Goal: Information Seeking & Learning: Check status

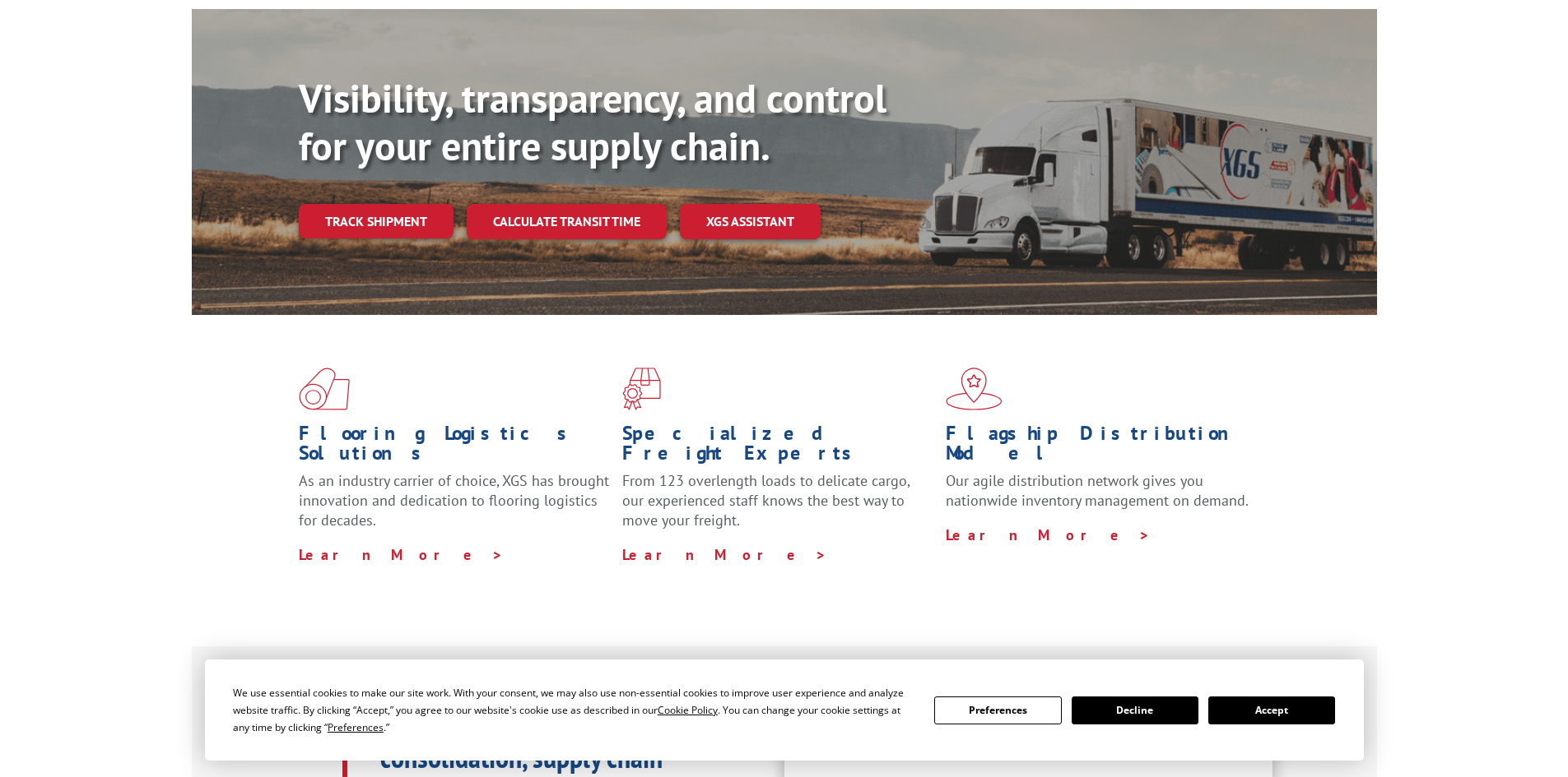
scroll to position [164, 0]
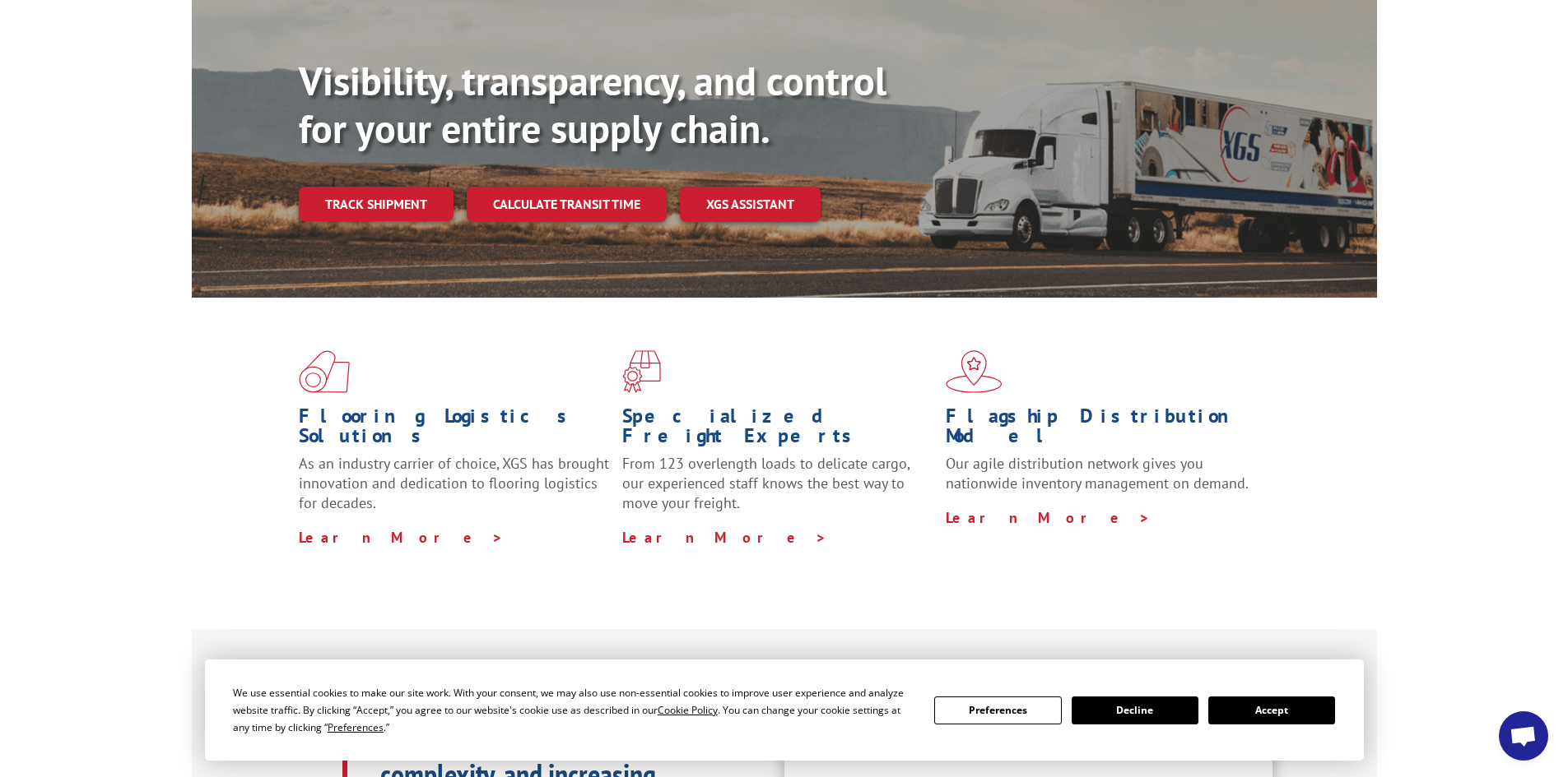
click at [1325, 713] on button "Accept" at bounding box center [1271, 710] width 127 height 28
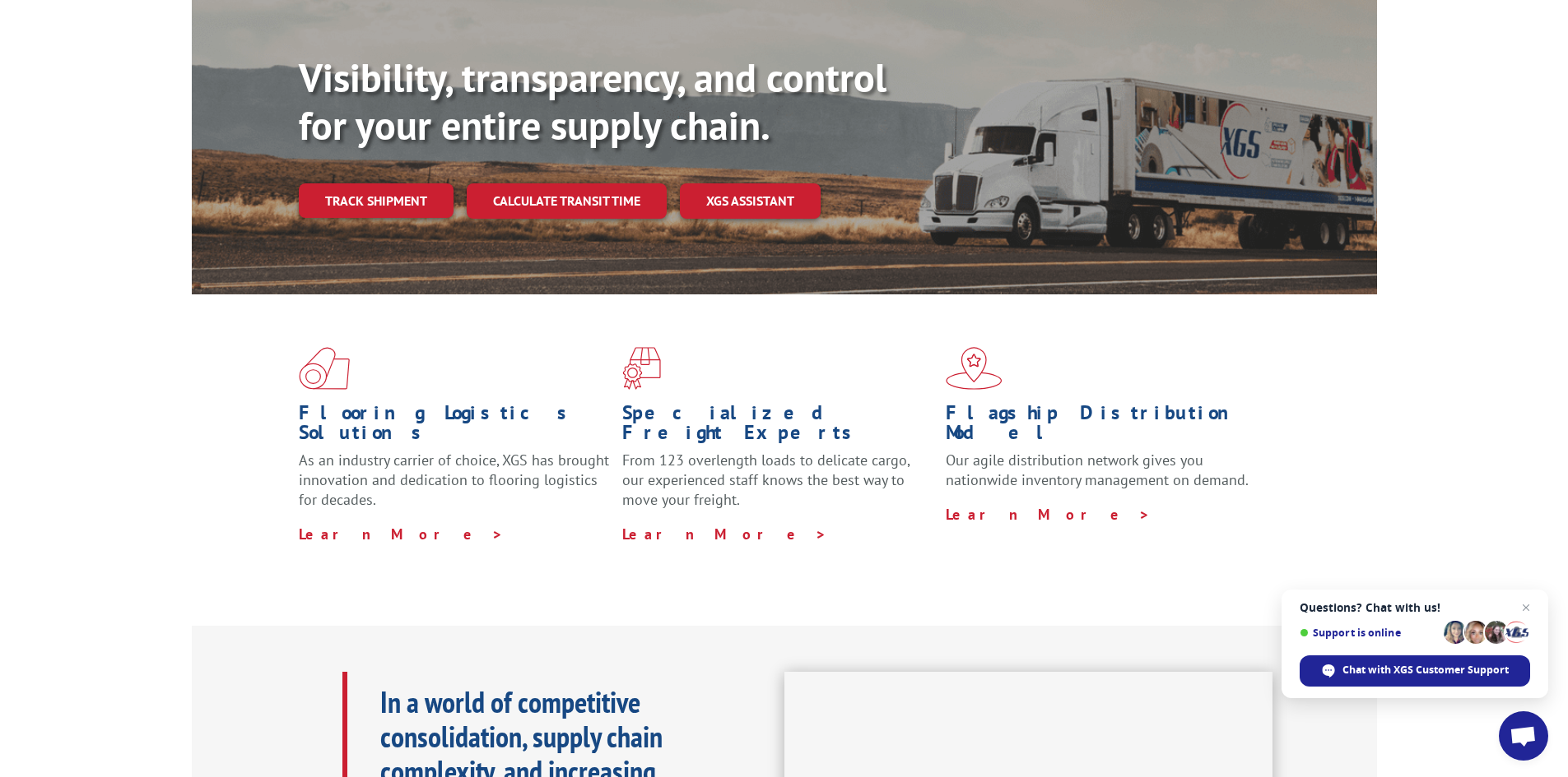
scroll to position [0, 0]
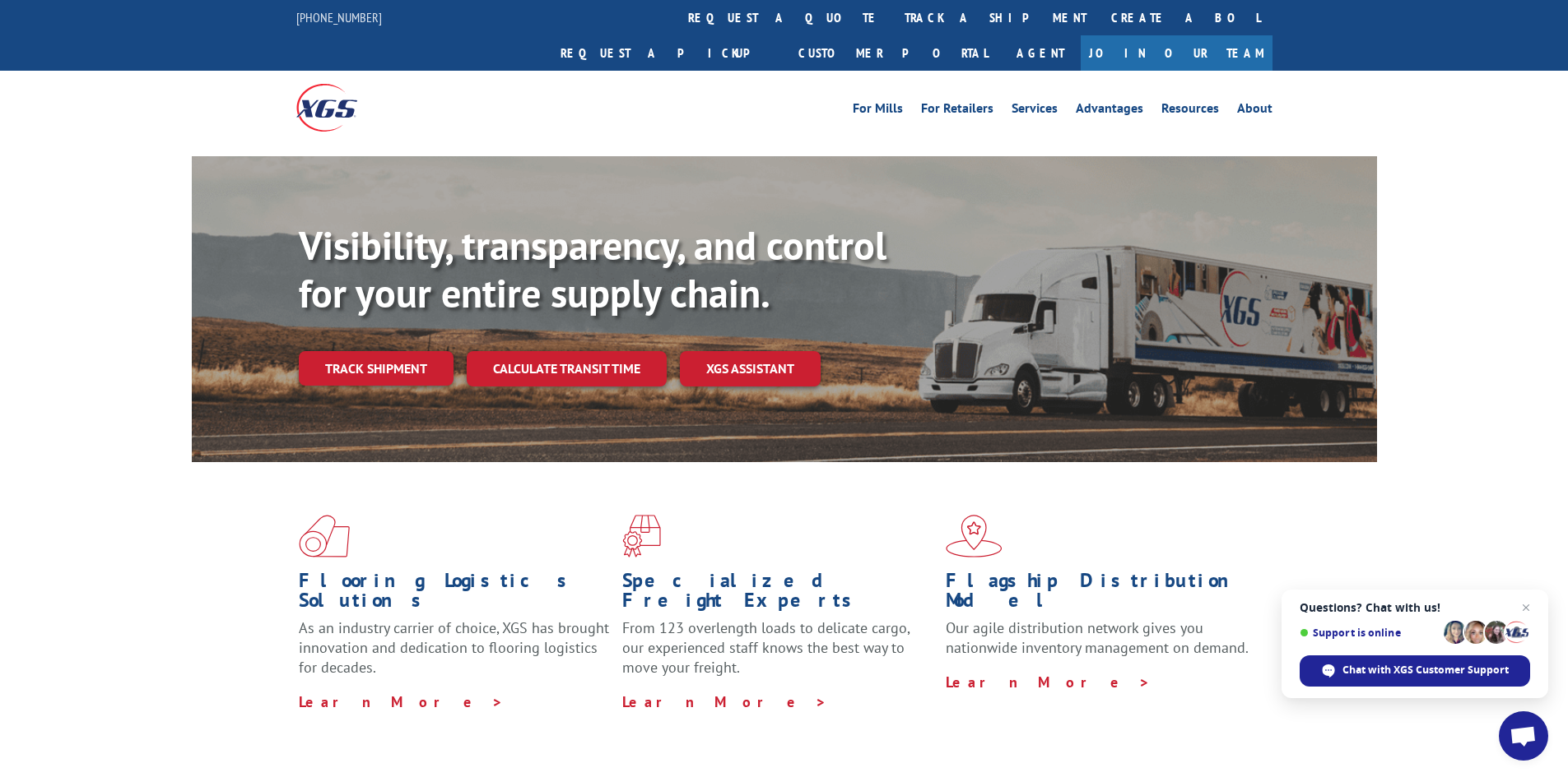
drag, startPoint x: 726, startPoint y: 17, endPoint x: 746, endPoint y: 57, distance: 44.7
click at [892, 18] on link "track a shipment" at bounding box center [996, 17] width 207 height 36
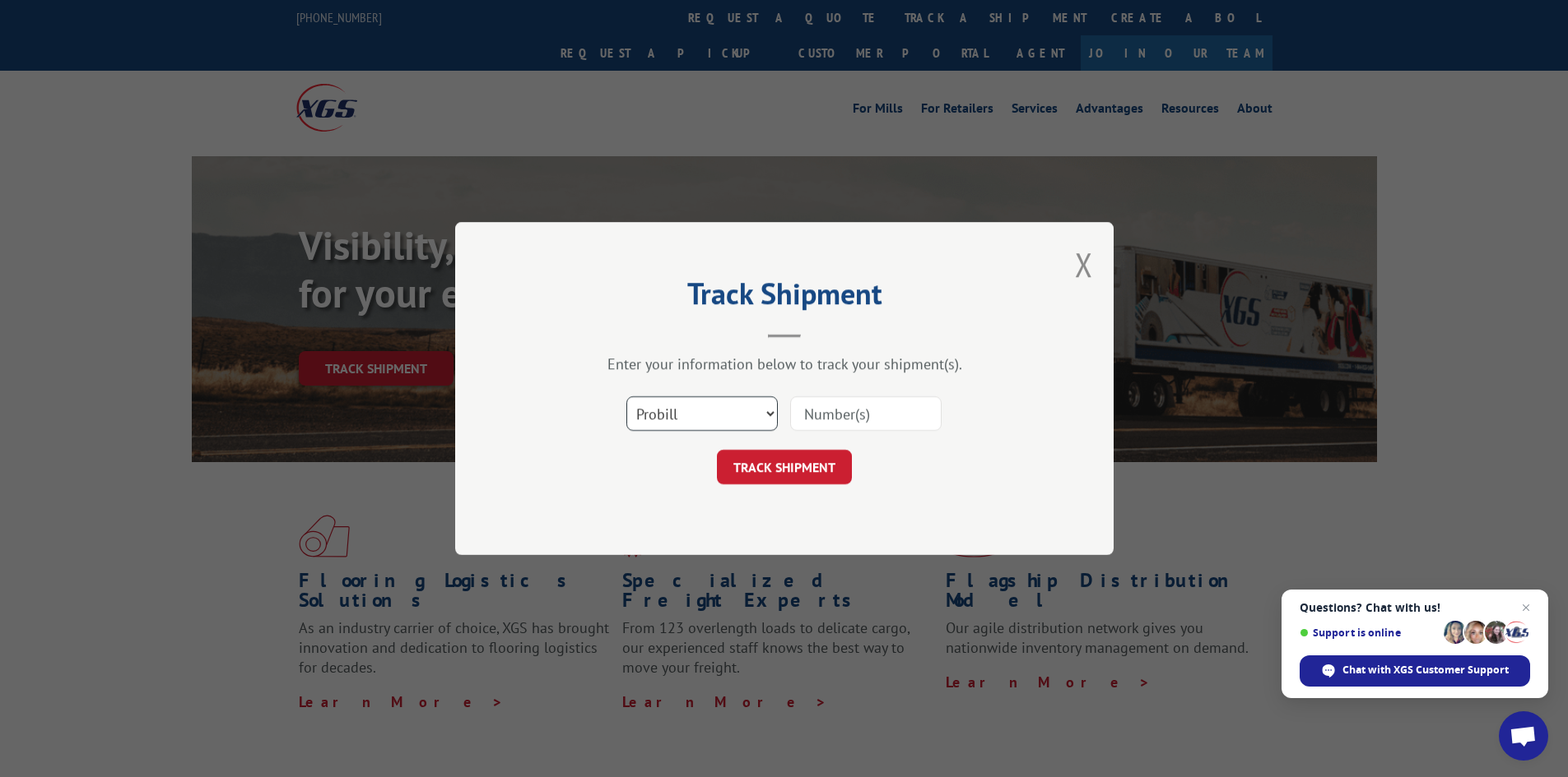
click at [761, 405] on select "Select category... Probill BOL PO" at bounding box center [702, 414] width 151 height 35
select select "po"
click at [626, 396] on select "Select category... Probill BOL PO" at bounding box center [702, 414] width 151 height 35
click at [664, 406] on select "Select category... Probill BOL PO" at bounding box center [702, 414] width 151 height 35
click at [662, 417] on select "Select category... Probill BOL PO" at bounding box center [702, 414] width 151 height 35
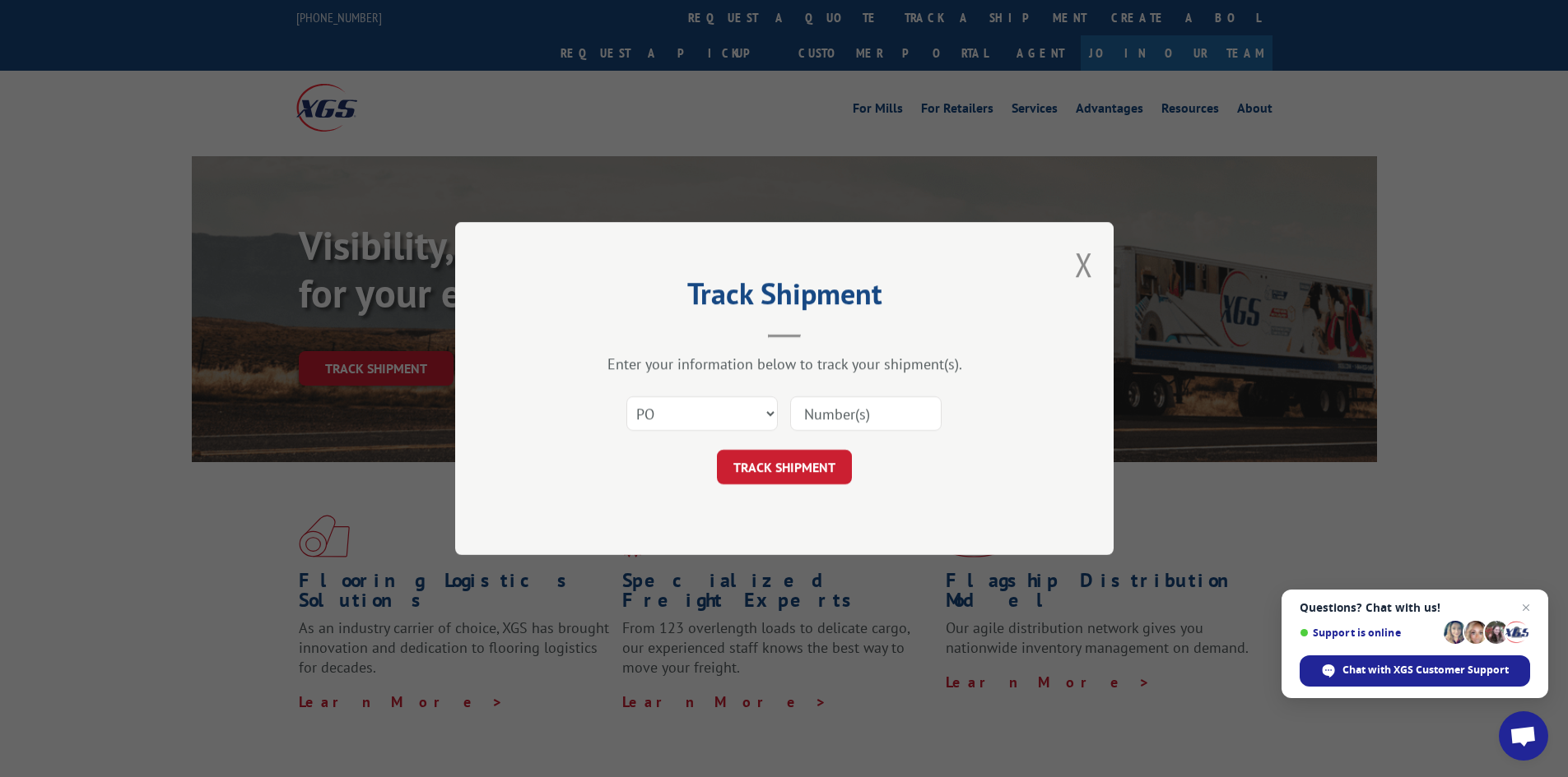
click at [826, 405] on input at bounding box center [865, 414] width 151 height 35
type input "18525984"
click button "TRACK SHIPMENT" at bounding box center [784, 468] width 135 height 35
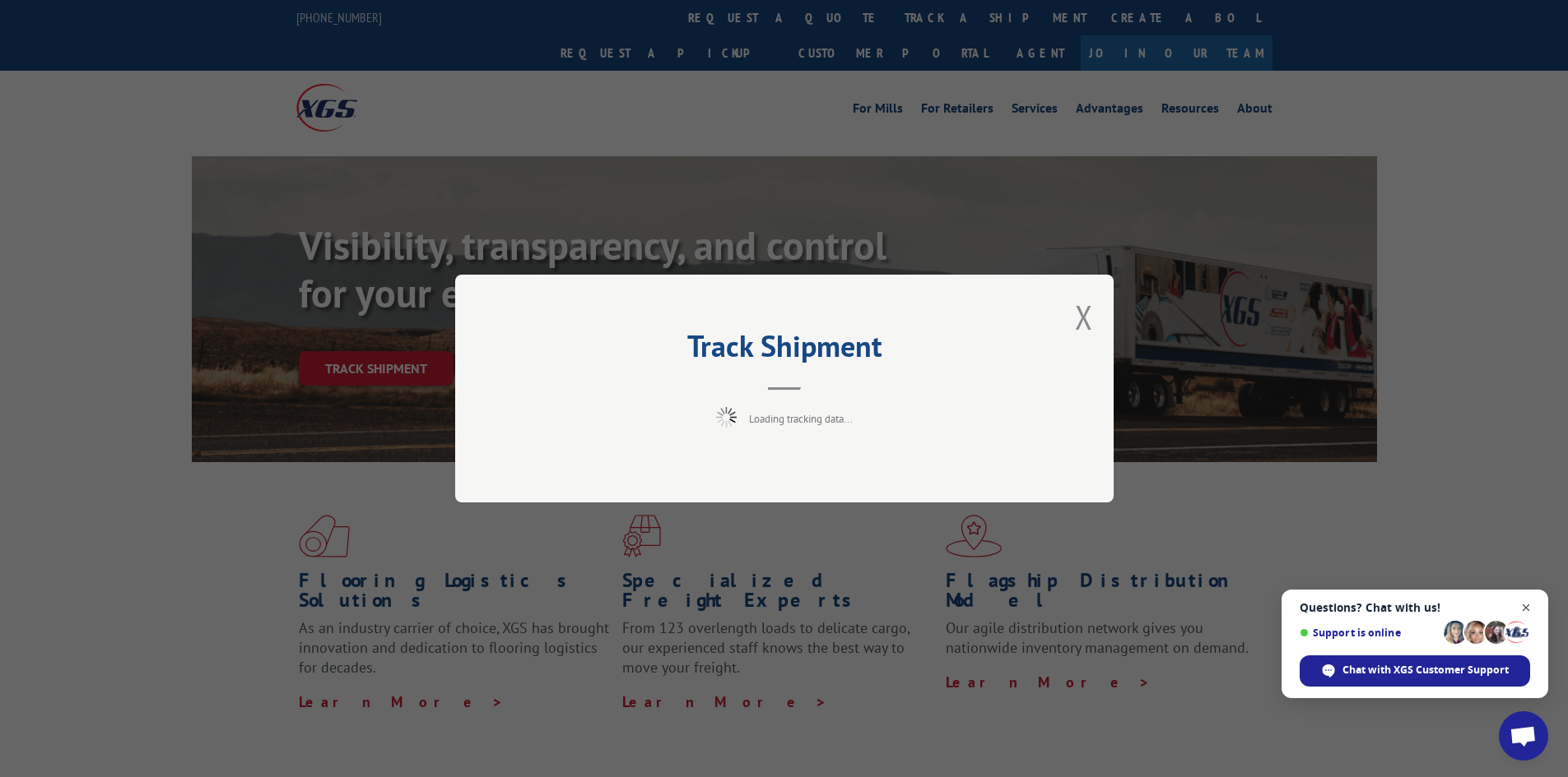
click at [1529, 601] on span "Close chat" at bounding box center [1526, 608] width 21 height 21
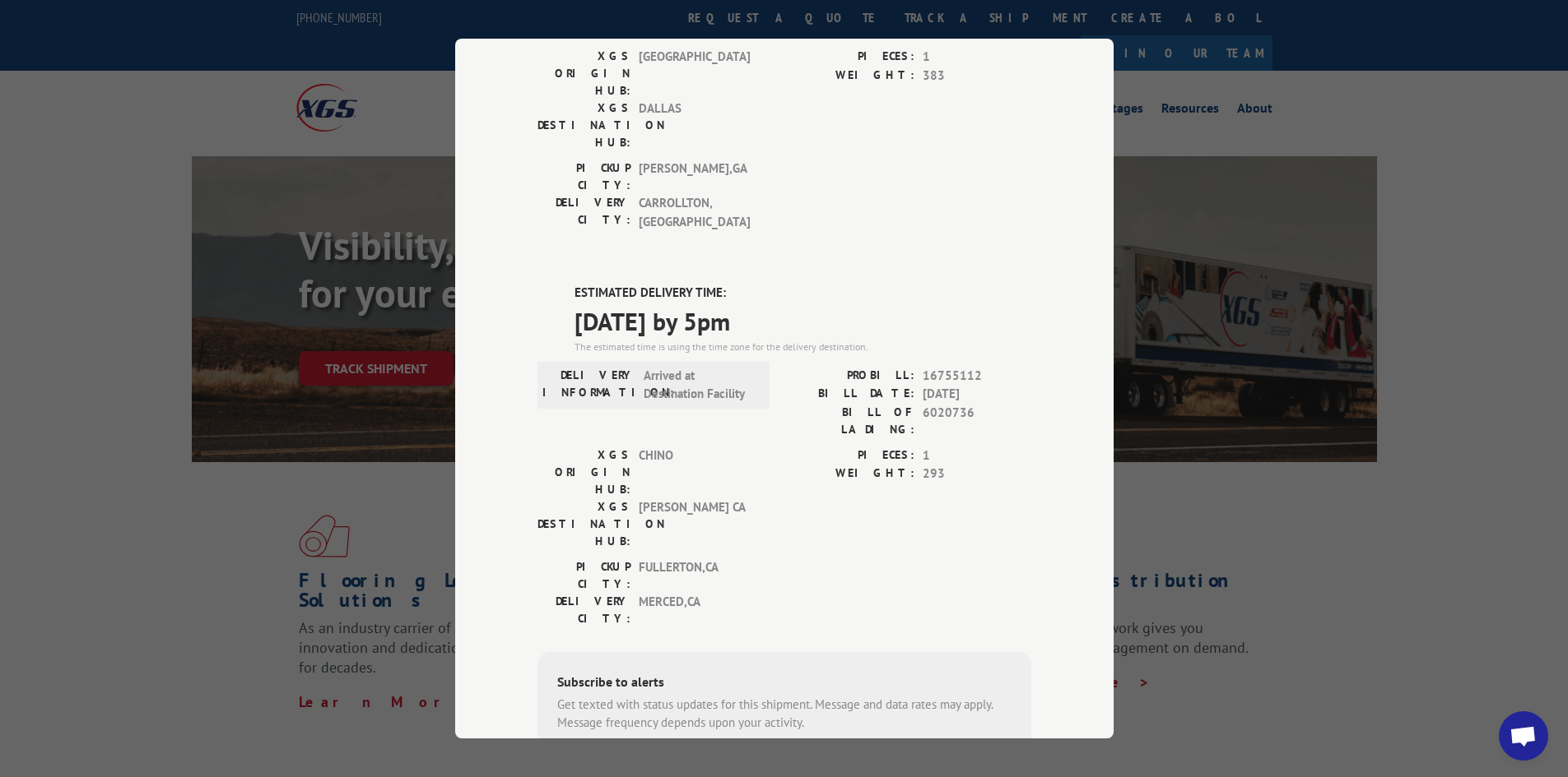
scroll to position [304, 0]
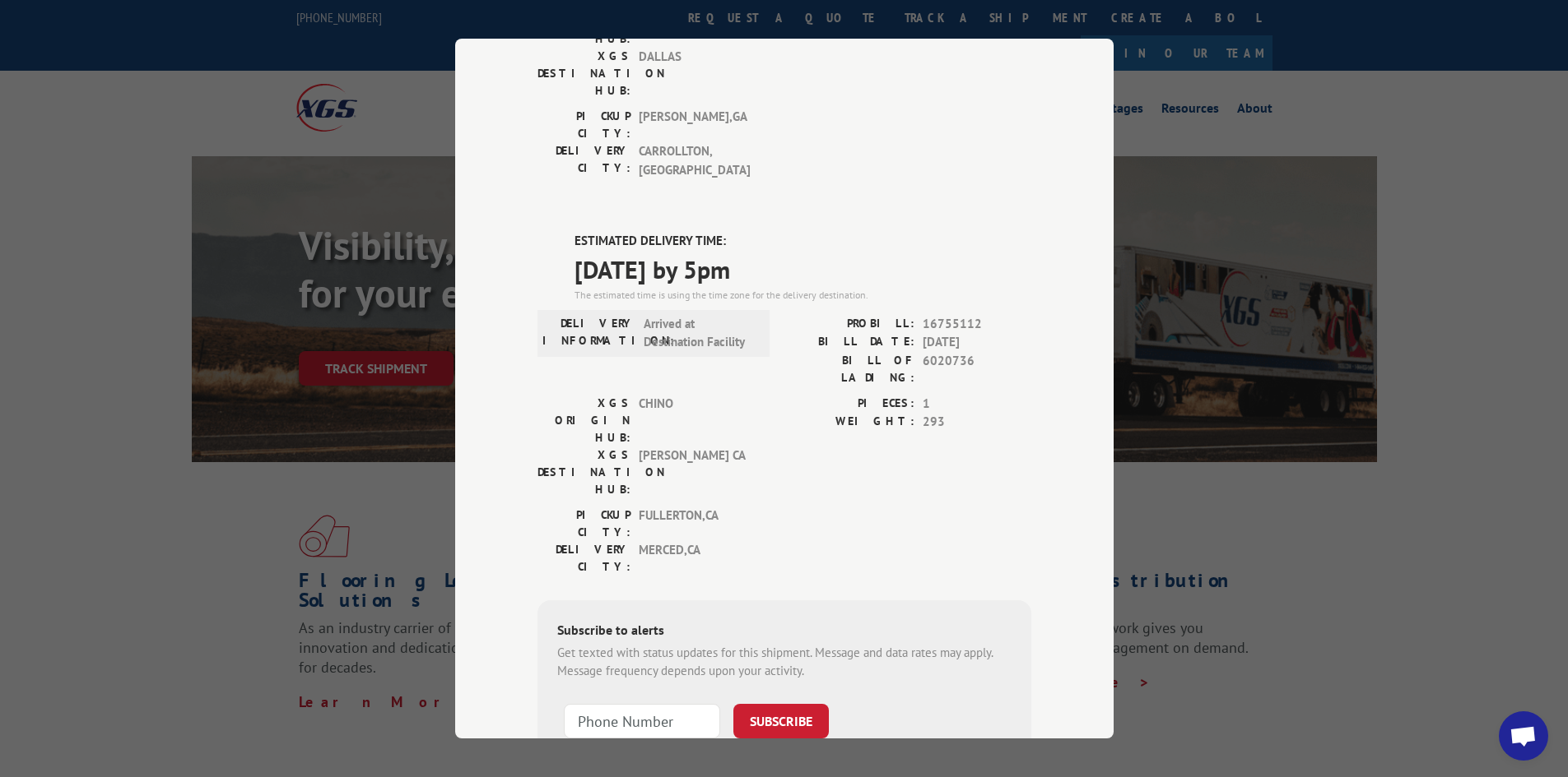
click at [1064, 355] on div "Track Shipment DELIVERED DELIVERY INFORMATION: PROBILL: 10830853 BILL DATE: [DA…" at bounding box center [784, 388] width 658 height 700
drag, startPoint x: 1191, startPoint y: 430, endPoint x: 934, endPoint y: 397, distance: 259.1
click at [967, 412] on div "Track Shipment DELIVERED DELIVERY INFORMATION: PROBILL: 10830853 BILL DATE: [DA…" at bounding box center [784, 388] width 1568 height 777
drag, startPoint x: 915, startPoint y: 305, endPoint x: 944, endPoint y: 300, distance: 29.4
click at [944, 413] on div "WEIGHT: 293" at bounding box center [908, 422] width 247 height 19
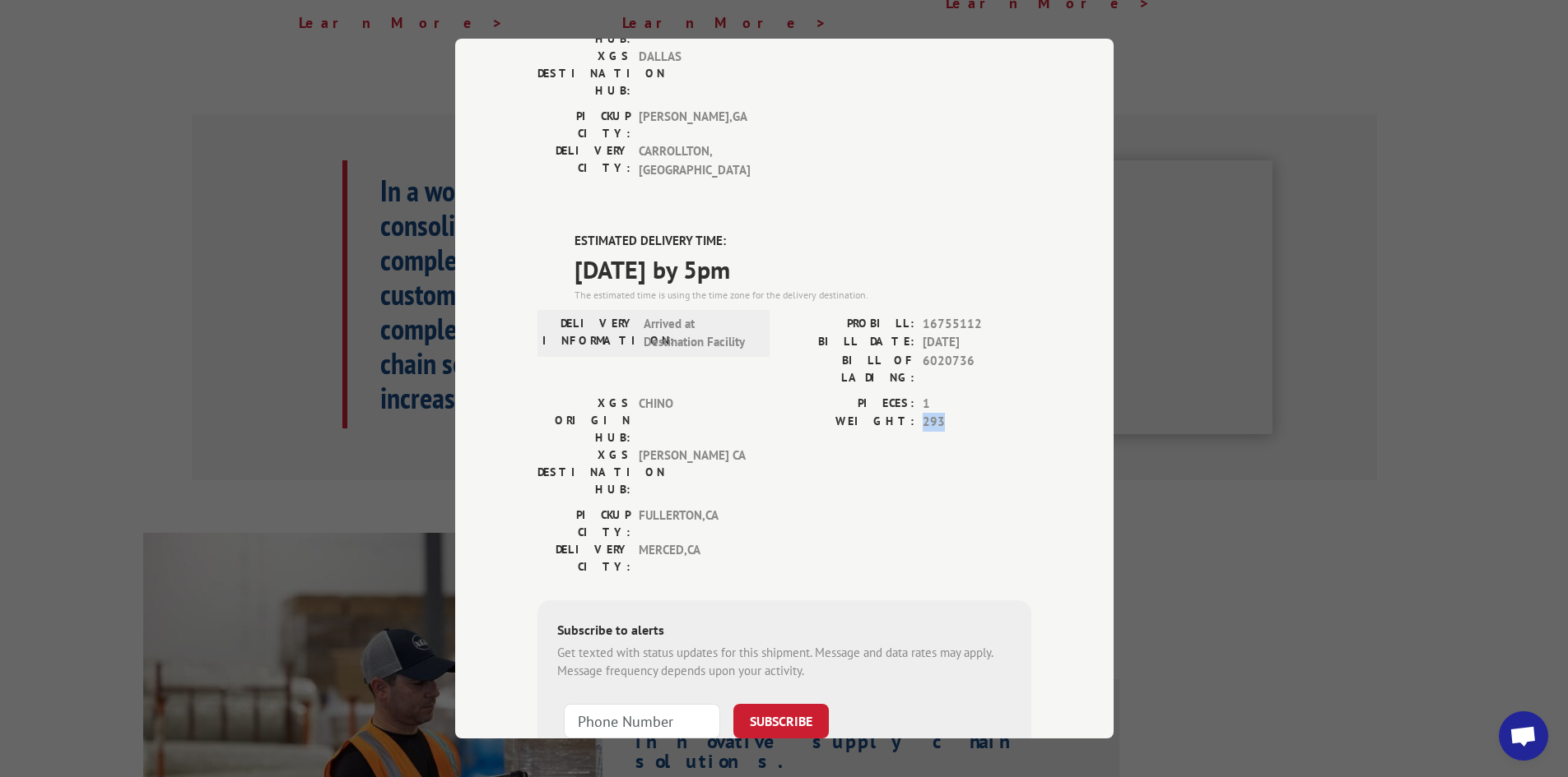
scroll to position [1358, 0]
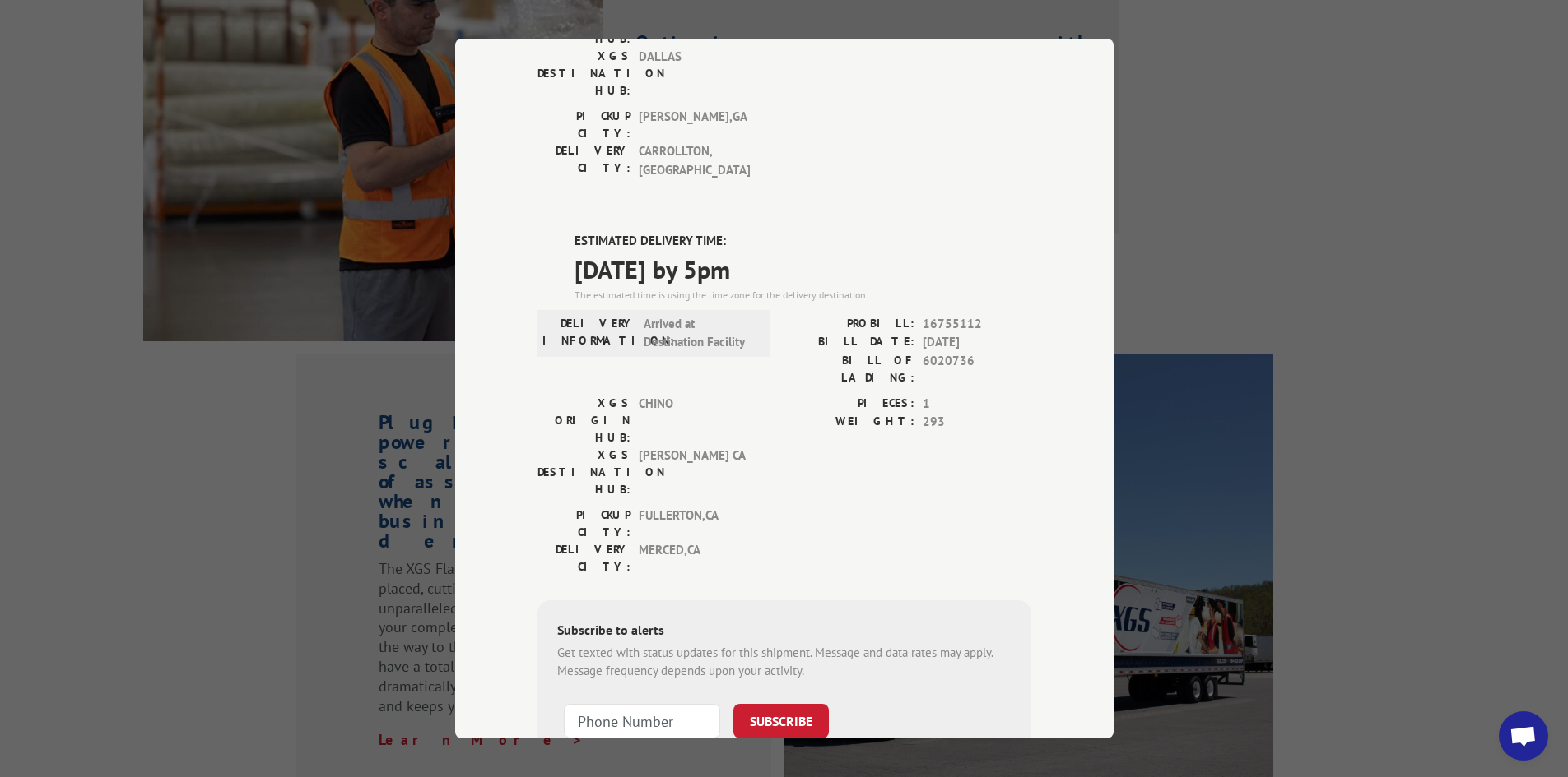
click at [1456, 508] on div "Track Shipment DELIVERED DELIVERY INFORMATION: PROBILL: 10830853 BILL DATE: [DA…" at bounding box center [784, 388] width 1568 height 777
click at [1310, 328] on div "Track Shipment DELIVERED DELIVERY INFORMATION: PROBILL: 10830853 BILL DATE: [DA…" at bounding box center [784, 388] width 1568 height 777
click at [1158, 68] on div "Track Shipment DELIVERED DELIVERY INFORMATION: PROBILL: 10830853 BILL DATE: [DA…" at bounding box center [784, 388] width 1568 height 777
